Goal: Navigation & Orientation: Find specific page/section

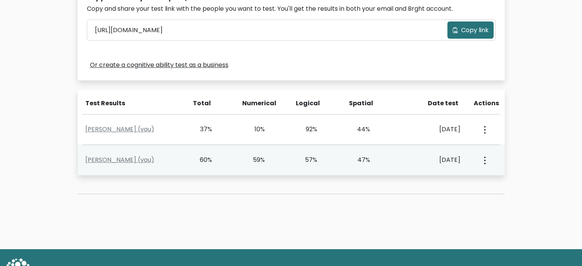
scroll to position [268, 0]
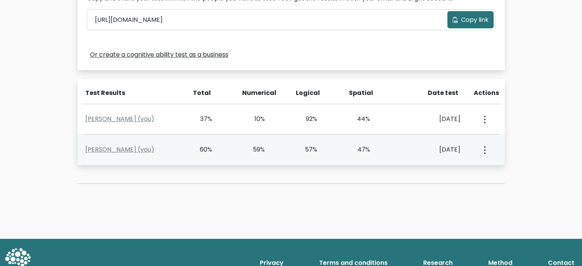
click at [122, 154] on div "Mark Adrian Jabat (you) 60% 59% 57% 47% Sept. 12, 2025 View Profile" at bounding box center [291, 150] width 427 height 30
click at [123, 150] on link "Mark Adrian Jabat (you)" at bounding box center [119, 149] width 69 height 9
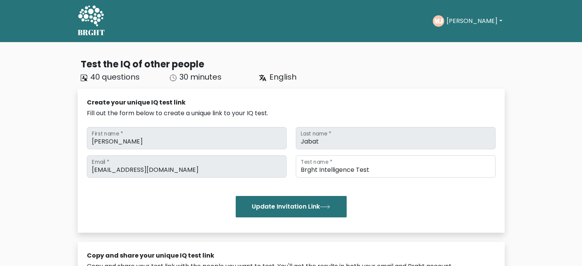
scroll to position [268, 0]
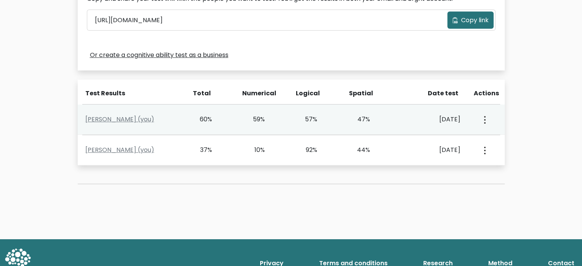
click at [278, 126] on div "[PERSON_NAME] (you) 60% 59% 57% 47% [DATE] View Profile" at bounding box center [291, 120] width 427 height 30
click at [130, 118] on link "[PERSON_NAME] (you)" at bounding box center [119, 119] width 69 height 9
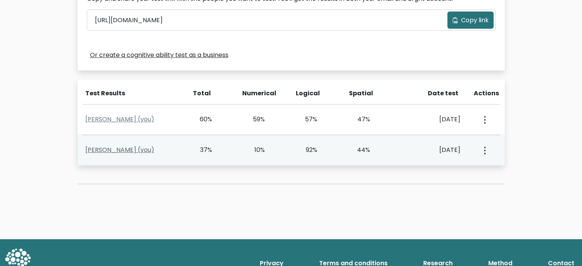
click at [150, 147] on link "[PERSON_NAME] (you)" at bounding box center [119, 149] width 69 height 9
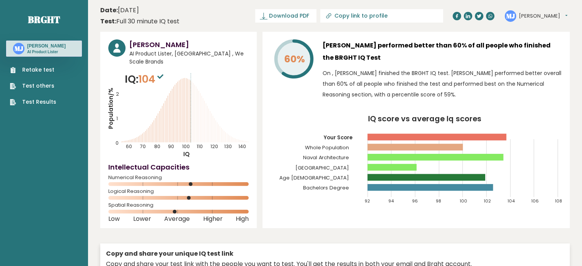
click at [176, 107] on icon "Population/% IQ 0 1 2 60 70 80 90 100 110 120 130 140" at bounding box center [178, 115] width 141 height 87
